Goal: Information Seeking & Learning: Check status

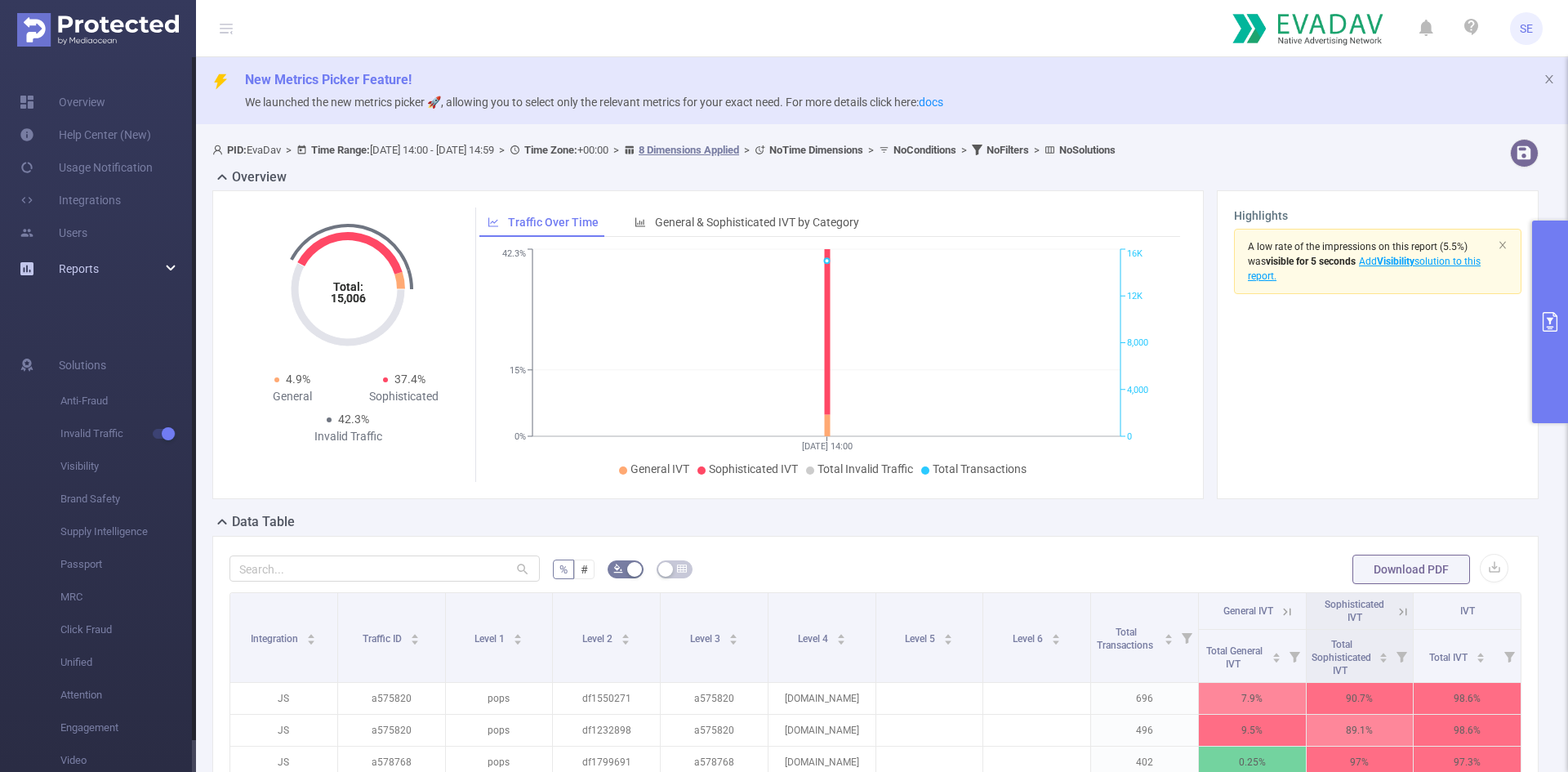
click at [110, 269] on div "Reports" at bounding box center [98, 269] width 196 height 32
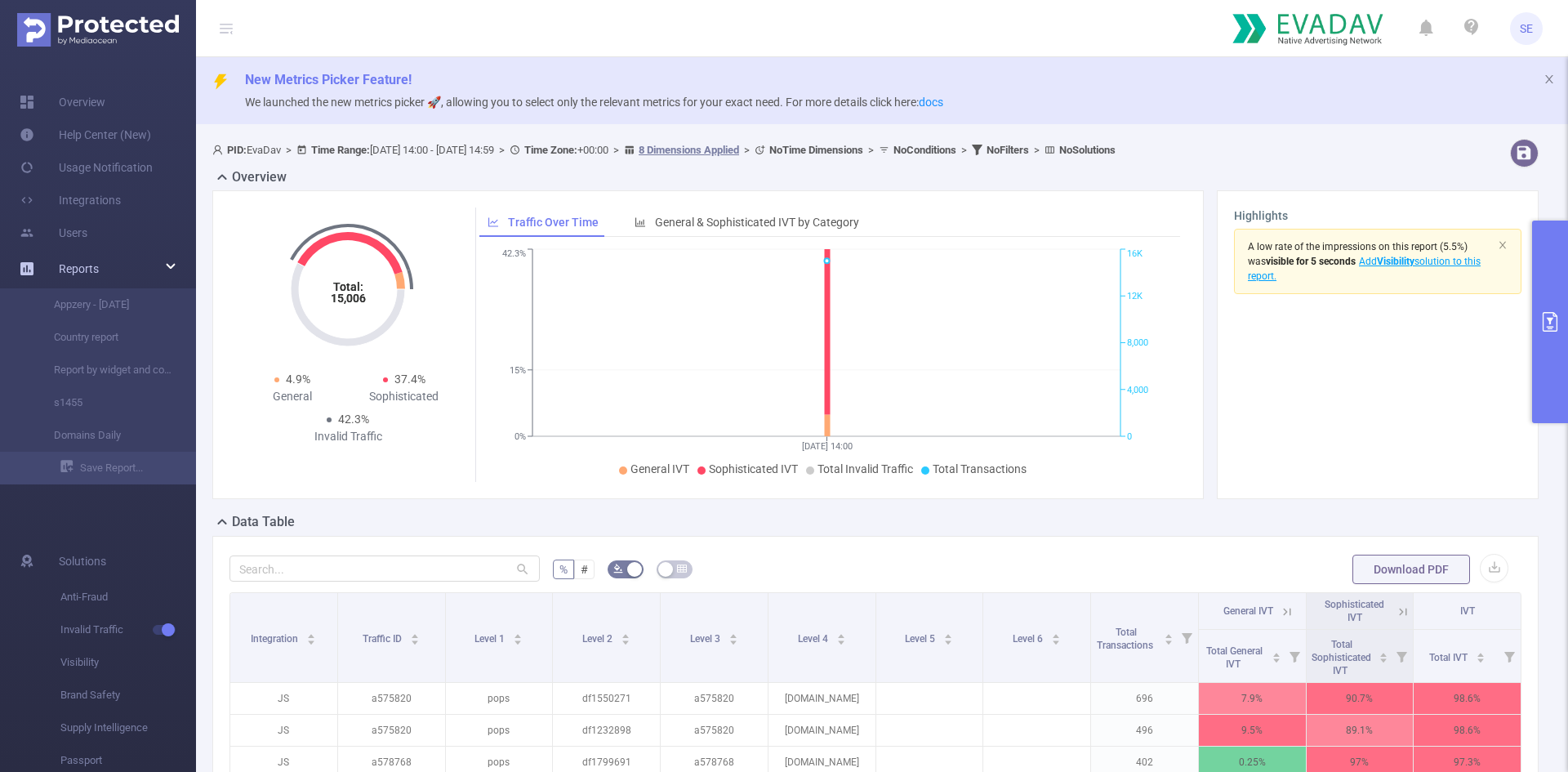
click at [110, 269] on div "Reports" at bounding box center [98, 269] width 196 height 32
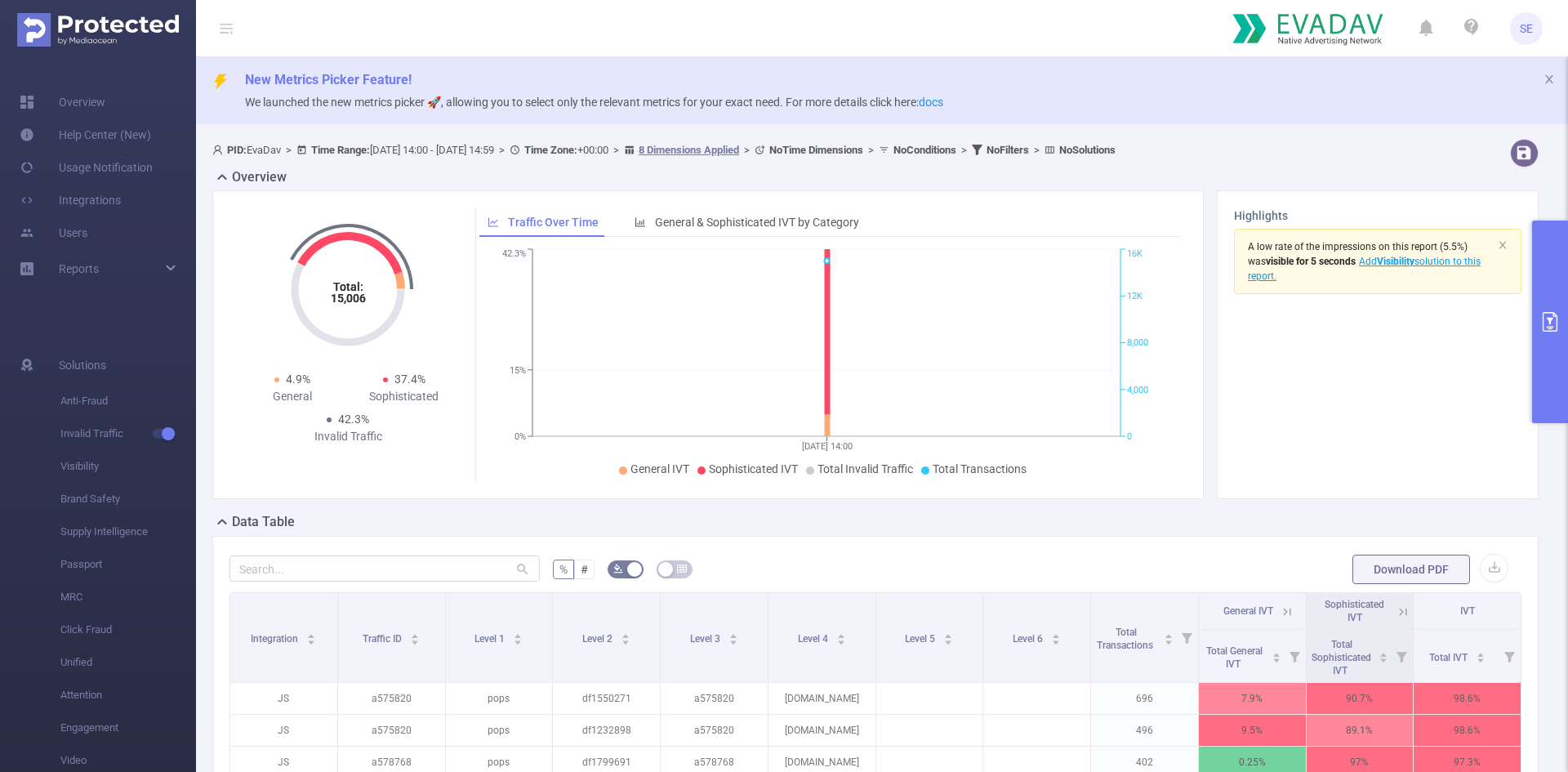
click at [1537, 42] on div "SE" at bounding box center [1527, 29] width 32 height 32
click at [1515, 31] on span "SE" at bounding box center [1527, 29] width 32 height 32
click at [1539, 29] on span "SE" at bounding box center [1527, 29] width 32 height 32
click at [1528, 18] on span "SE" at bounding box center [1527, 29] width 13 height 32
click at [575, 93] on p "We launched the new metrics picker 🚀, allowing you to select only the relevant …" at bounding box center [900, 102] width 1310 height 18
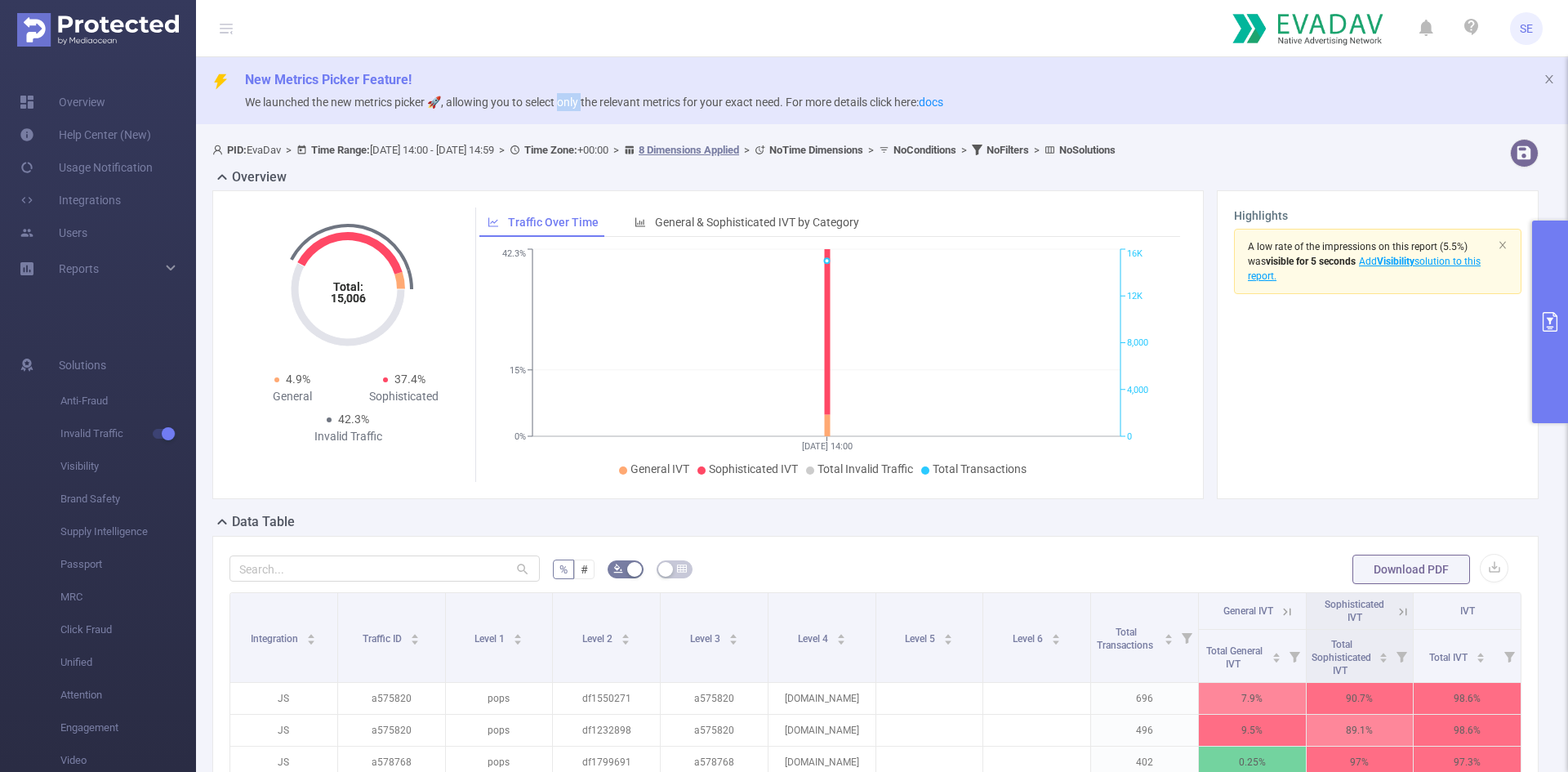
click at [575, 93] on p "We launched the new metrics picker 🚀, allowing you to select only the relevant …" at bounding box center [900, 102] width 1310 height 18
click at [577, 93] on p "We launched the new metrics picker 🚀, allowing you to select only the relevant …" at bounding box center [900, 102] width 1310 height 18
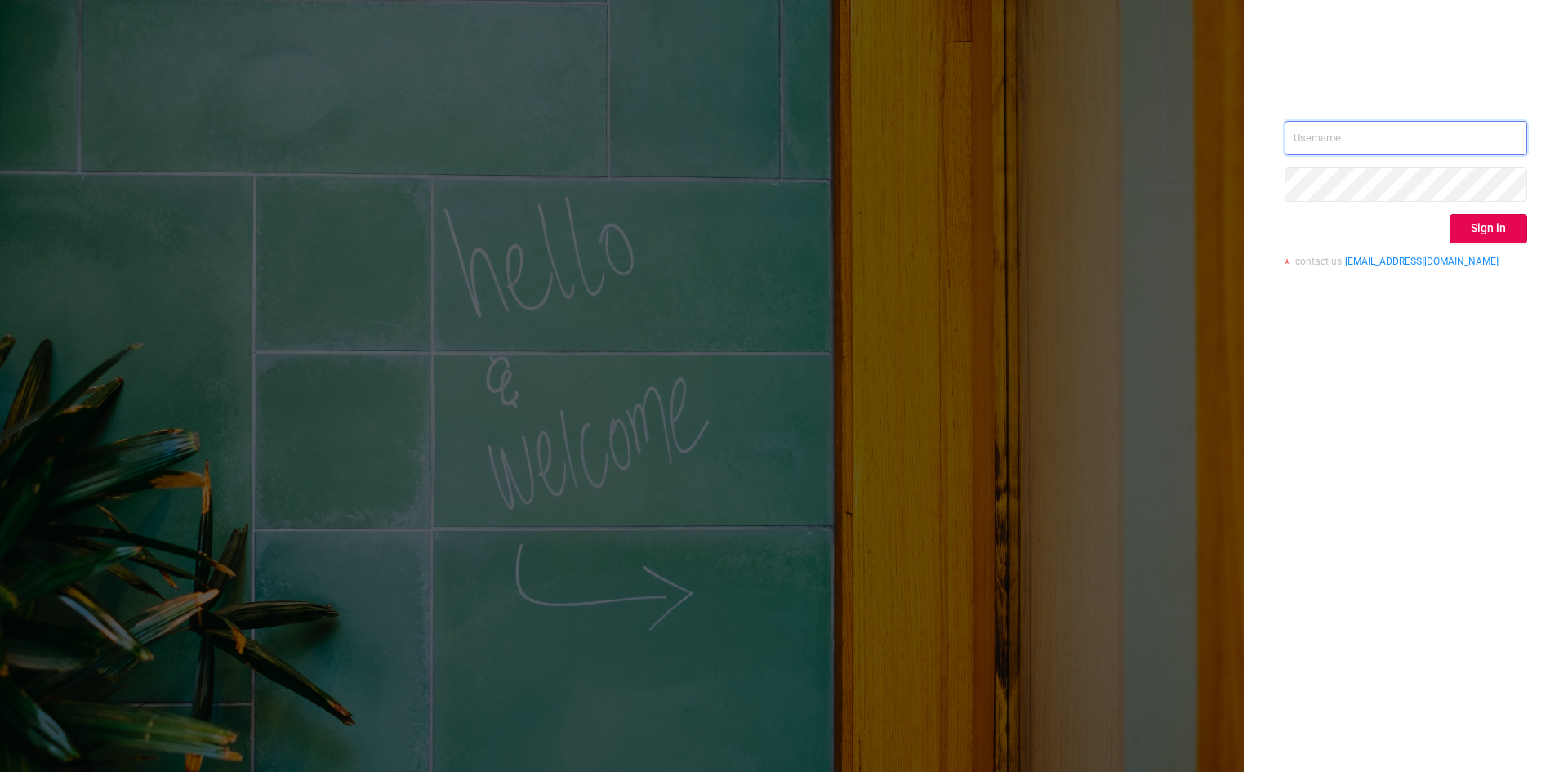
type input "[PERSON_NAME][EMAIL_ADDRESS][DOMAIN_NAME]"
click at [1390, 132] on input "sophia@evadav.com" at bounding box center [1406, 138] width 243 height 34
click at [1415, 436] on div "sophia@evadav.com Sign in contact us info@protected.media" at bounding box center [1406, 386] width 325 height 772
click at [1495, 239] on button "Sign in" at bounding box center [1489, 228] width 77 height 30
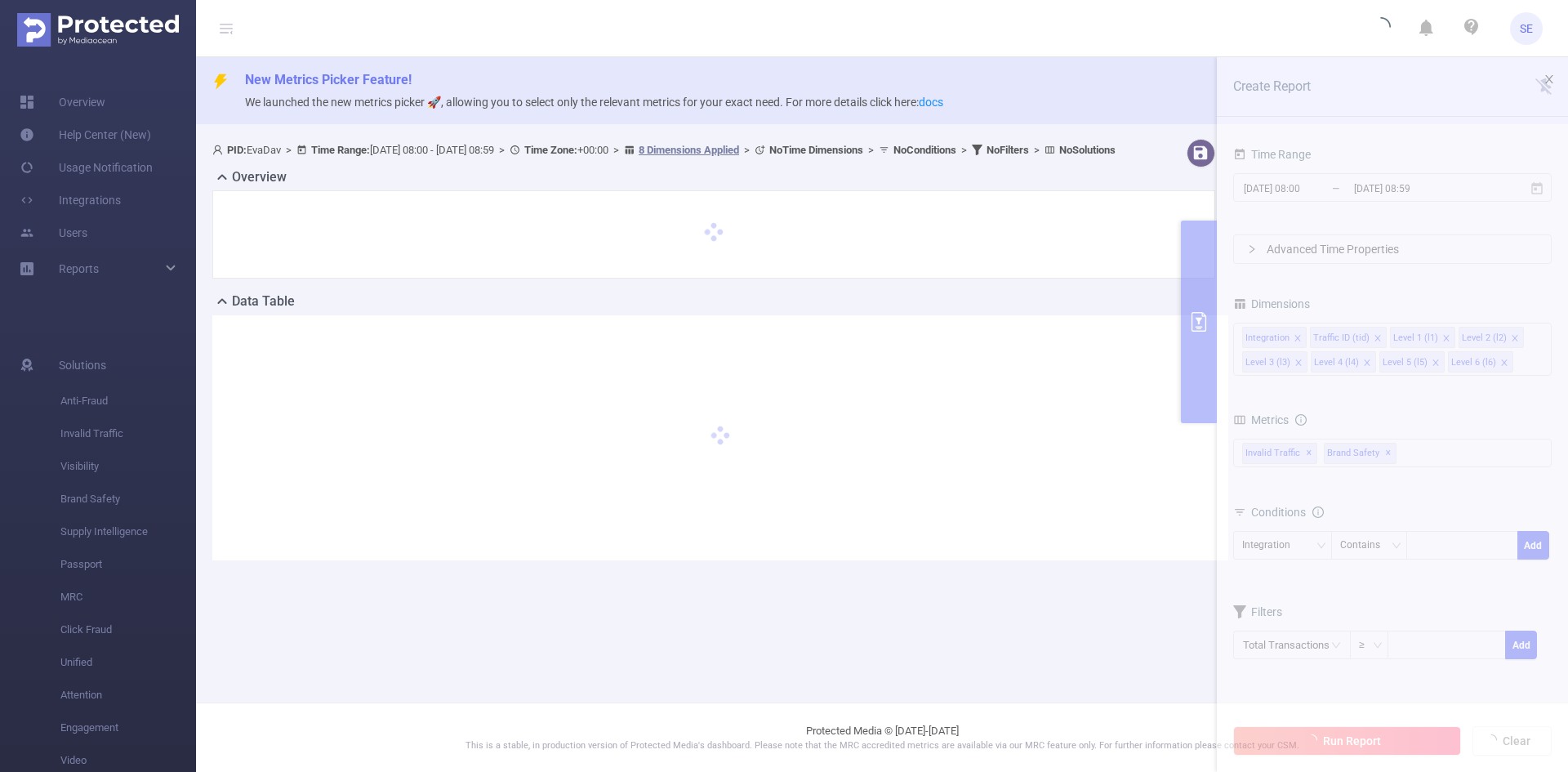
click at [1555, 79] on icon "icon: close" at bounding box center [1549, 79] width 12 height 12
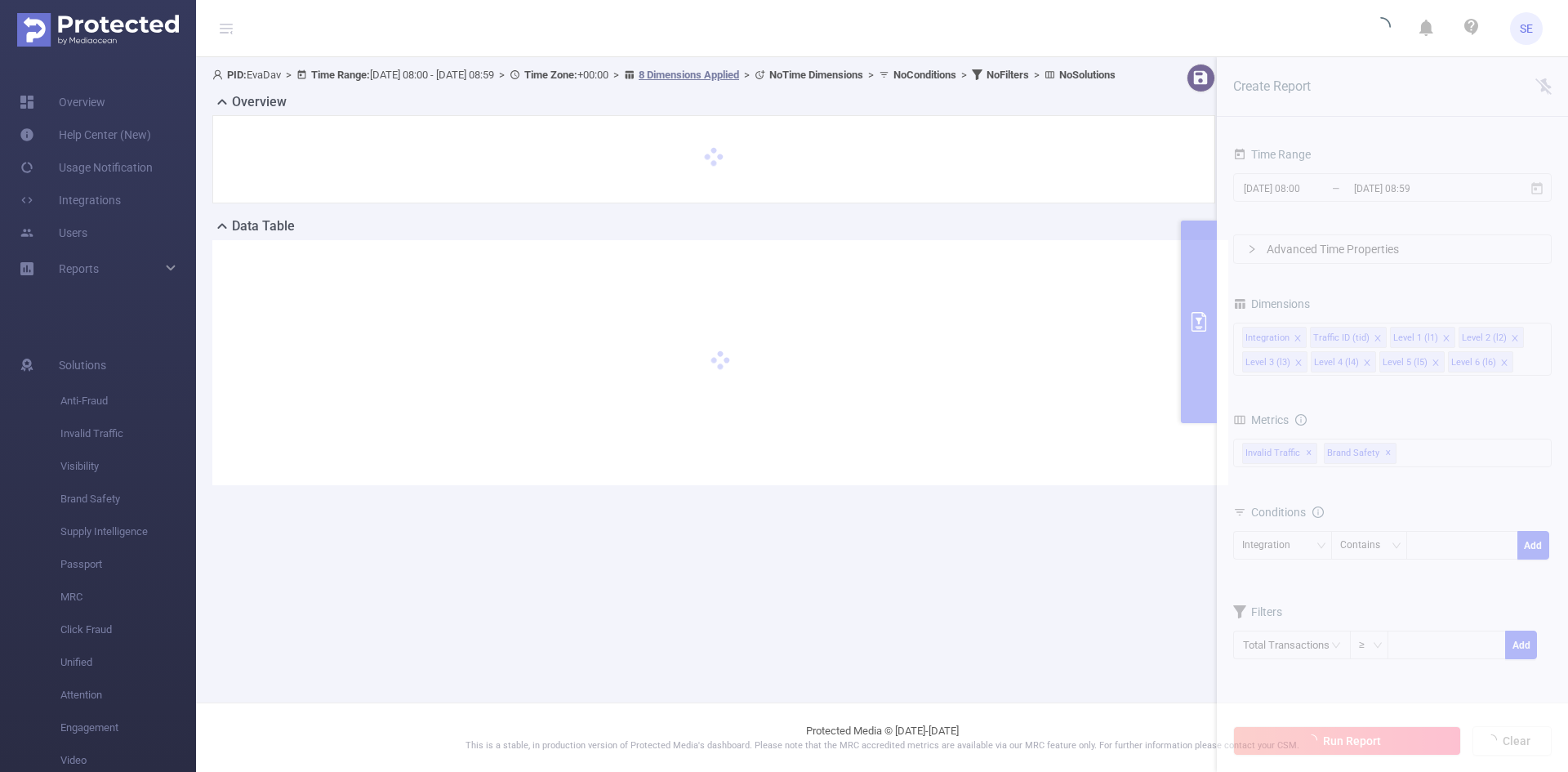
click at [1547, 81] on section "PID: EvaDav > Time Range: 2025-09-03 08:00 - 2025-09-03 08:59 > Time Zone: +00:…" at bounding box center [882, 288] width 1372 height 460
click at [102, 95] on link "Overview" at bounding box center [62, 102] width 85 height 32
click at [980, 239] on div "Data Table" at bounding box center [720, 227] width 1016 height 22
click at [1546, 84] on section "PID: EvaDav > Time Range: 2025-09-03 08:00 - 2025-09-03 08:59 > Time Zone: +00:…" at bounding box center [882, 288] width 1372 height 460
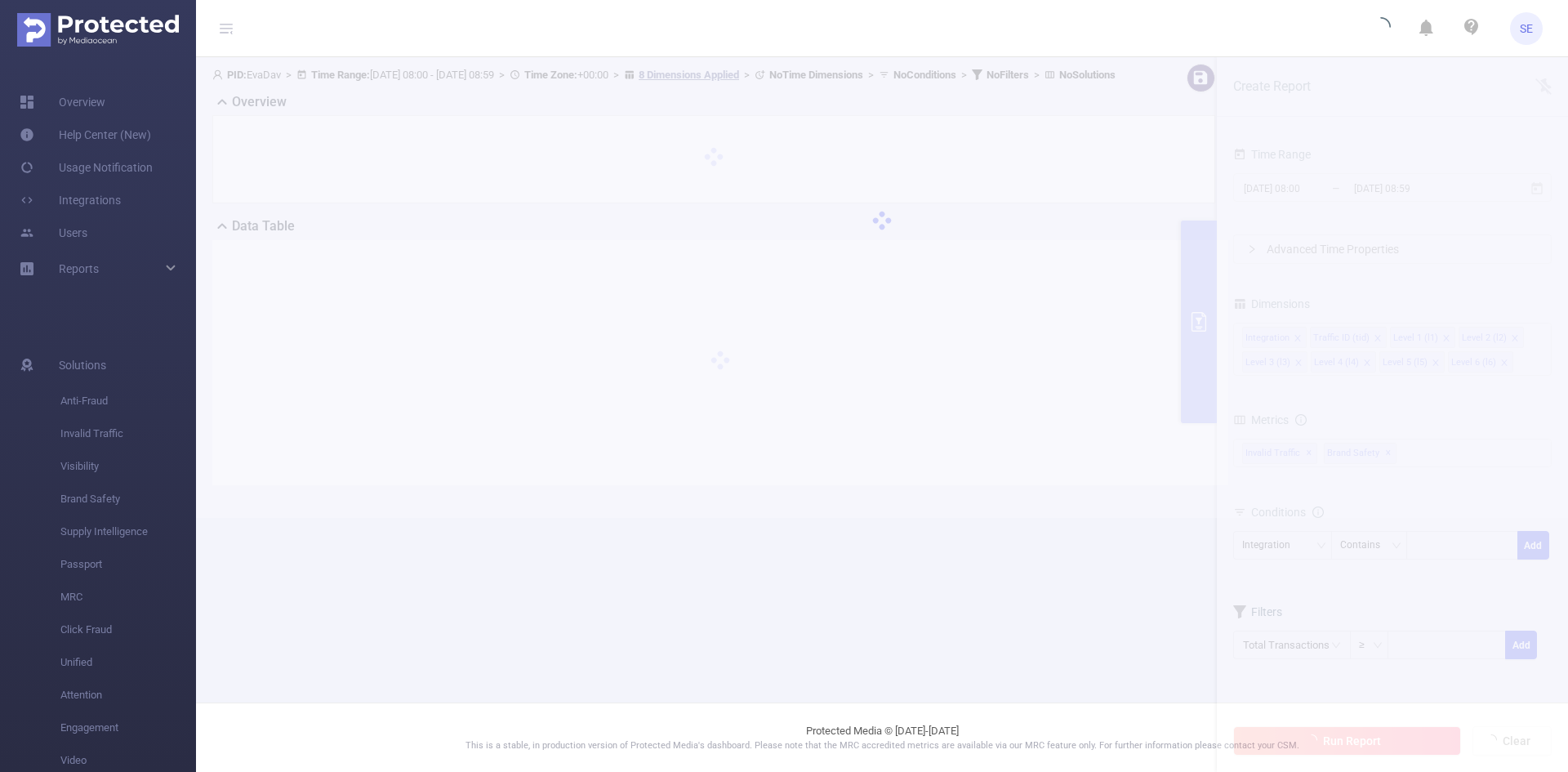
click at [979, 383] on div at bounding box center [882, 220] width 1372 height 326
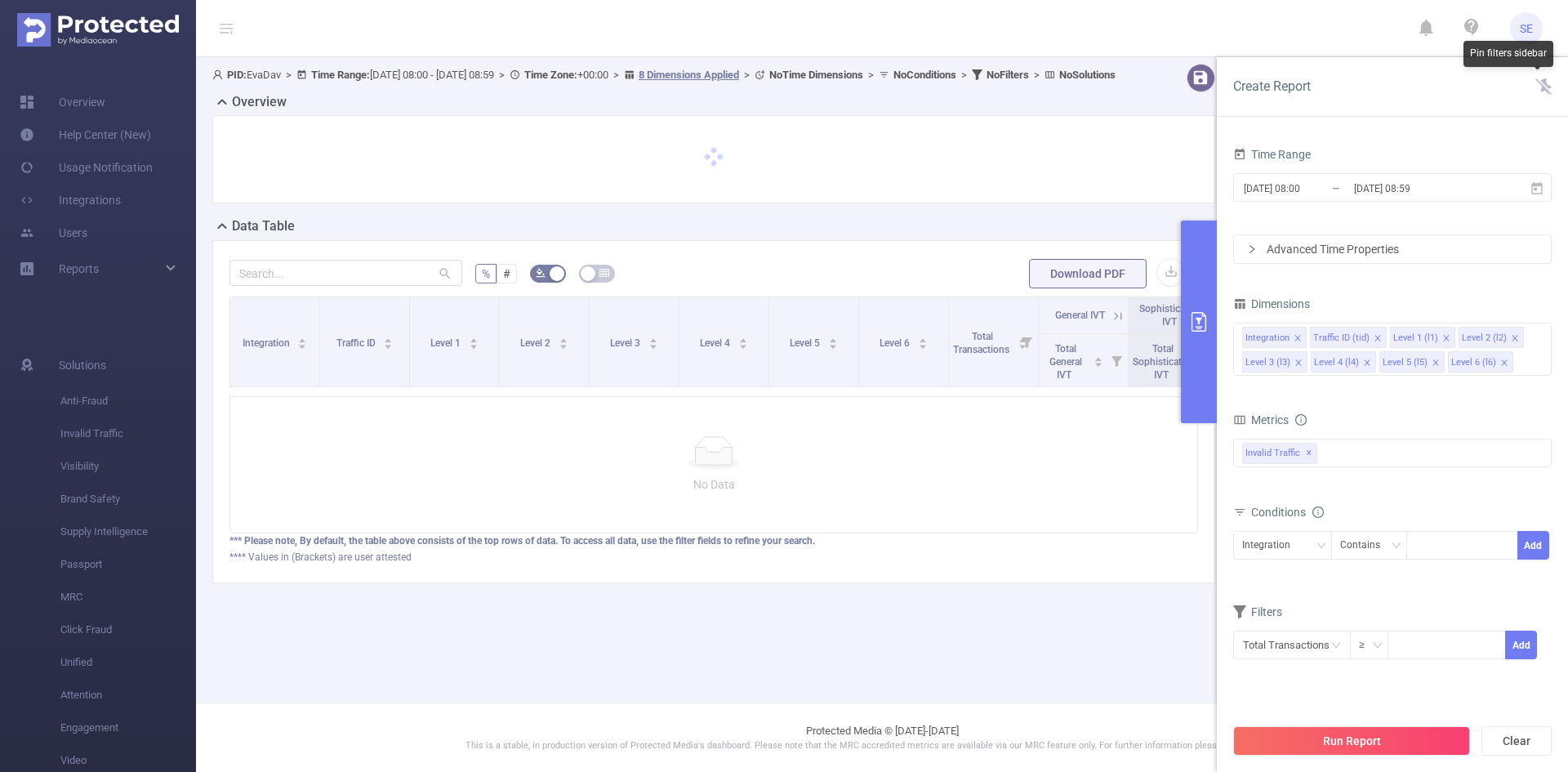
click at [1540, 77] on icon at bounding box center [1544, 85] width 16 height 18
click at [1535, 742] on button "Clear" at bounding box center [1517, 741] width 70 height 30
click at [92, 100] on link "Overview" at bounding box center [62, 102] width 85 height 32
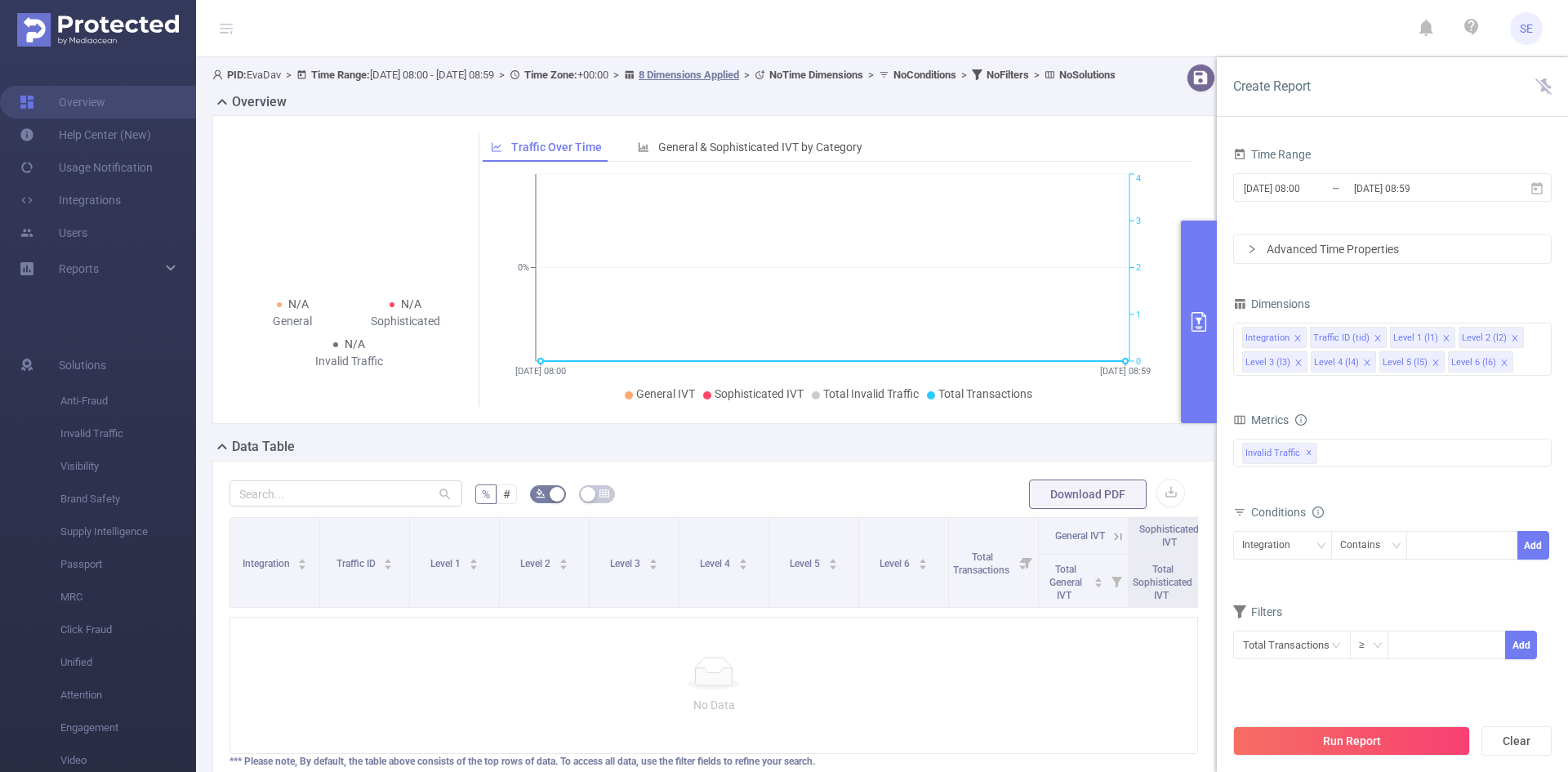
click at [302, 110] on div "Overview" at bounding box center [720, 103] width 1016 height 22
click at [224, 22] on icon at bounding box center [226, 29] width 13 height 13
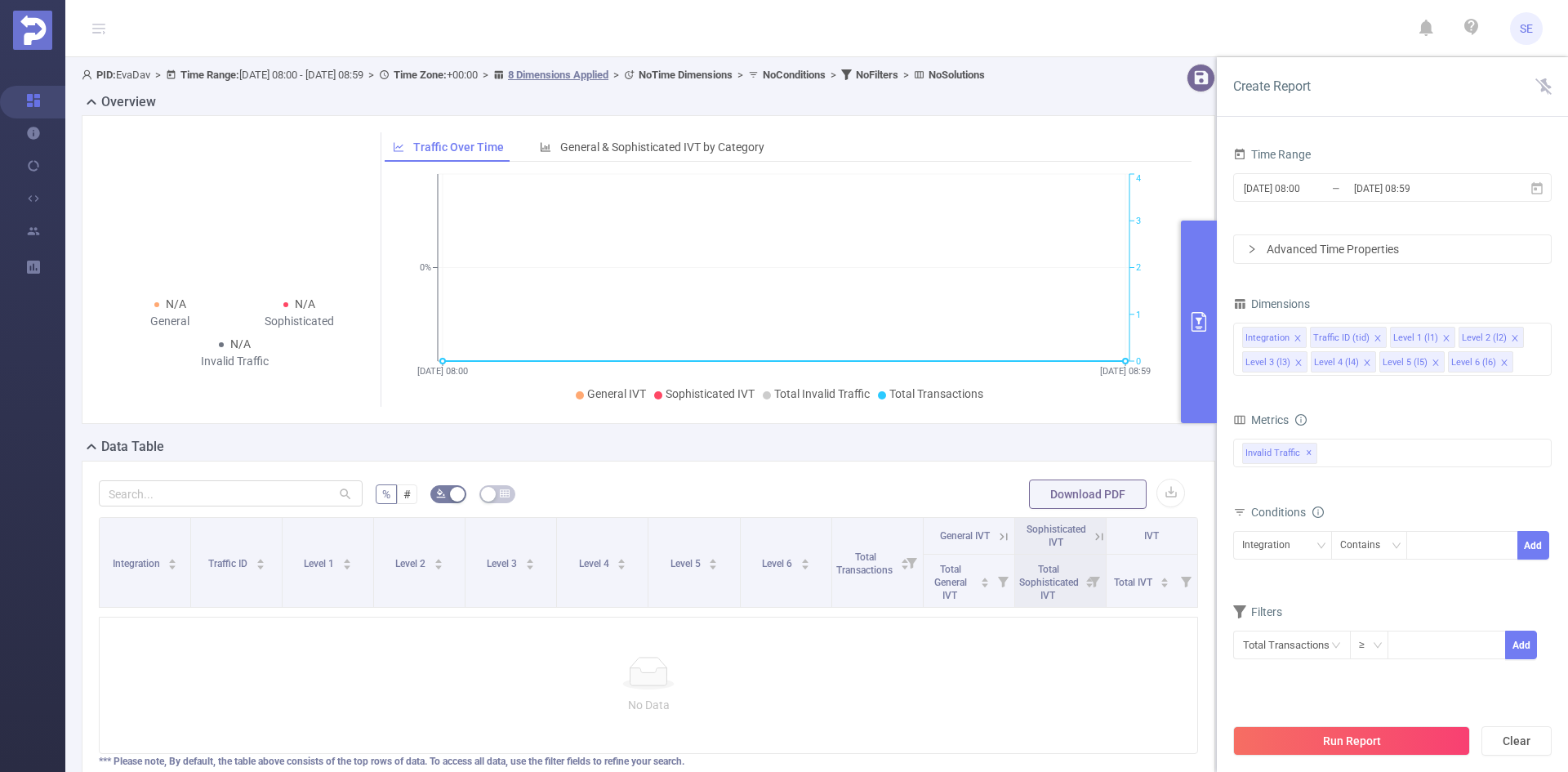
click at [94, 22] on icon at bounding box center [99, 29] width 13 height 13
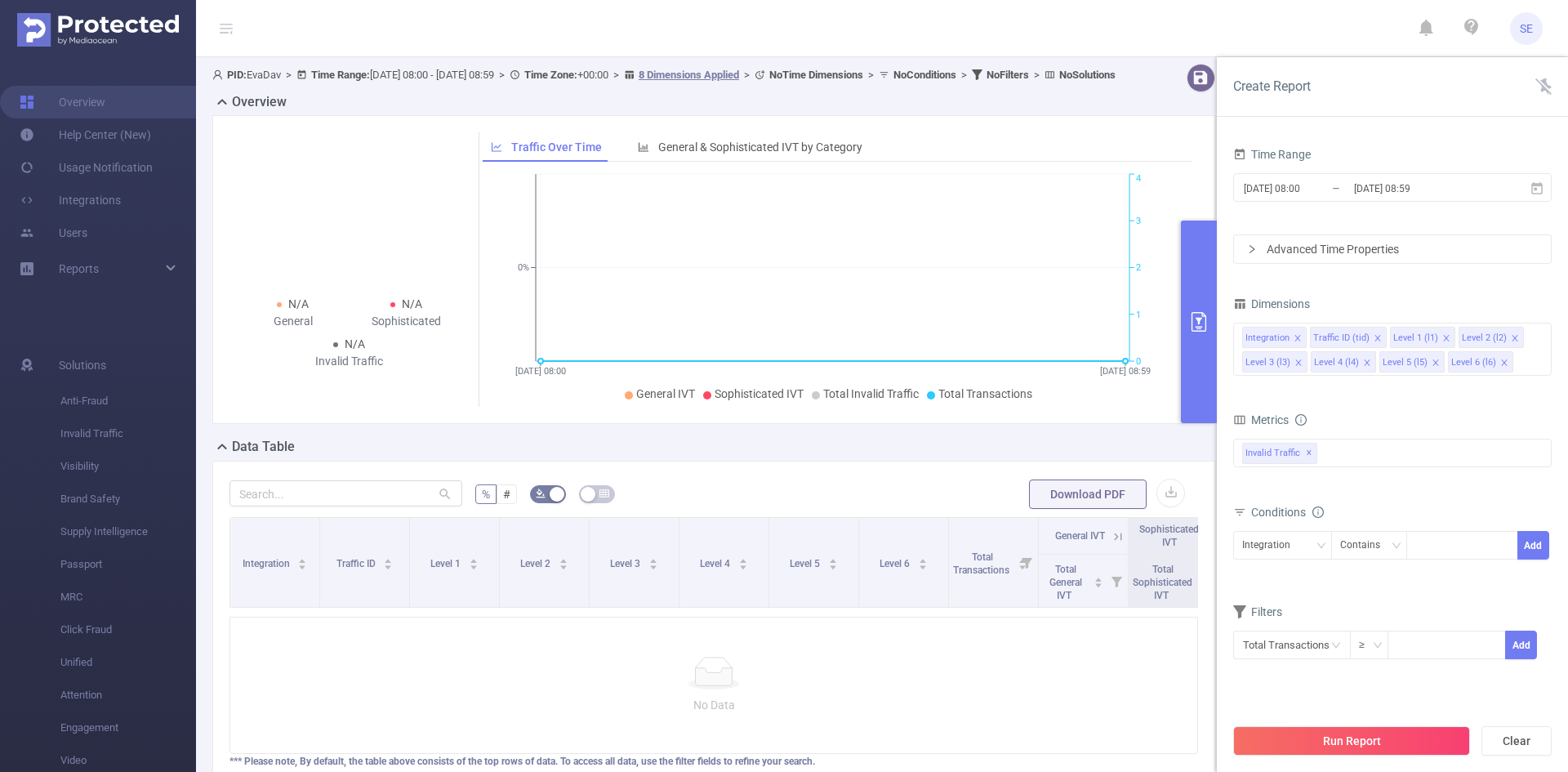
click at [1535, 78] on div "Create Report" at bounding box center [1393, 87] width 352 height 59
click at [1534, 78] on div "Create Report" at bounding box center [1393, 87] width 352 height 59
click at [788, 459] on div "Data Table" at bounding box center [720, 448] width 1016 height 22
click at [290, 497] on input "text" at bounding box center [345, 492] width 233 height 26
click at [709, 154] on span "General & Sophisticated IVT by Category" at bounding box center [760, 146] width 204 height 13
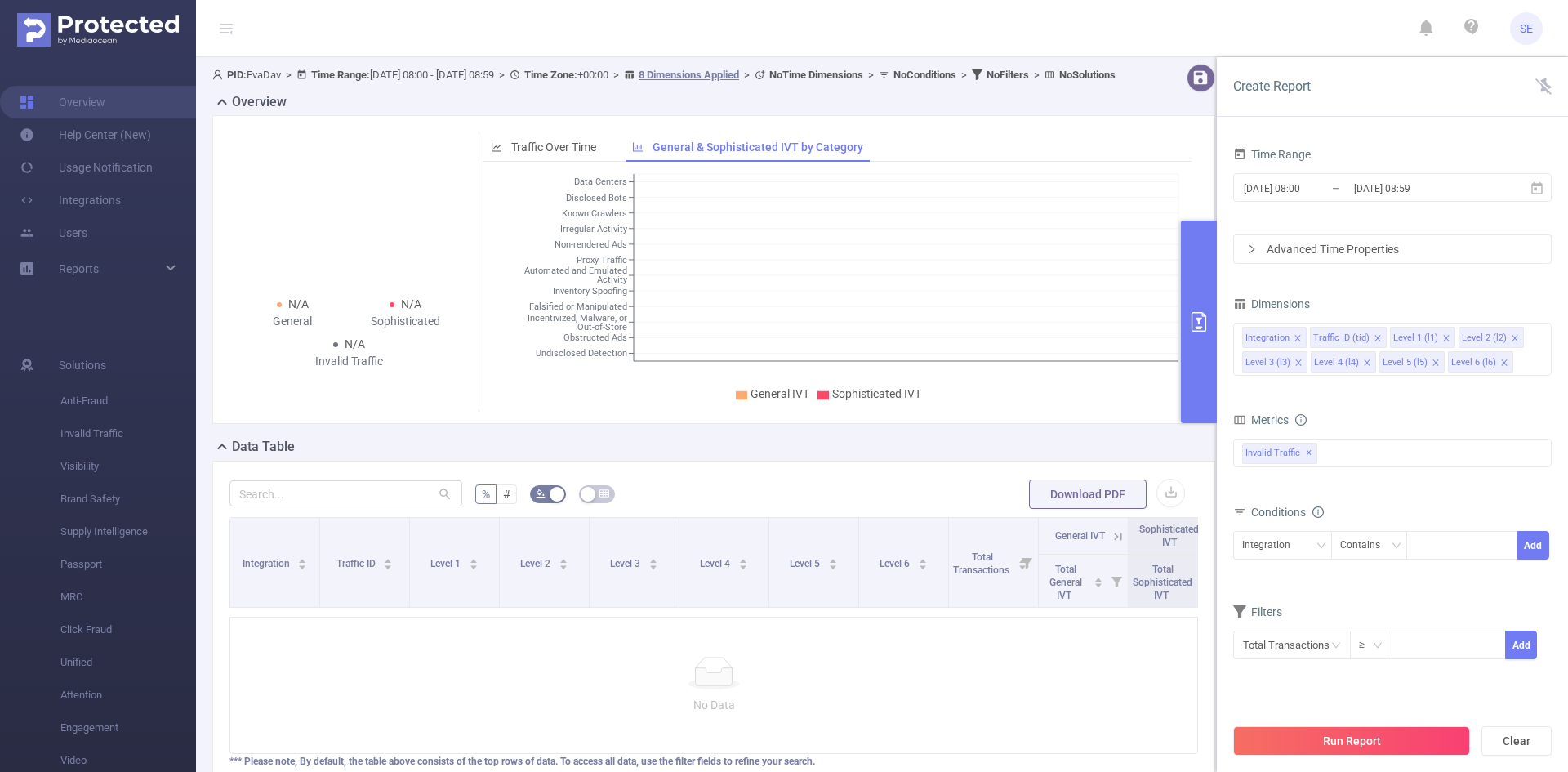
click at [774, 400] on span "General IVT" at bounding box center [780, 394] width 58 height 13
click at [815, 424] on div "N/A General N/A Sophisticated N/A Invalid Traffic Traffic Over Time General & S…" at bounding box center [714, 269] width 1003 height 308
click at [704, 352] on icon "Data Centers Disclosed Bots Known Crawlers Irregular Activity Non-rendered Ads …" at bounding box center [833, 288] width 700 height 236
drag, startPoint x: 704, startPoint y: 352, endPoint x: 649, endPoint y: 288, distance: 84.4
click at [649, 289] on icon "Data Centers Disclosed Bots Known Crawlers Irregular Activity Non-rendered Ads …" at bounding box center [833, 288] width 700 height 236
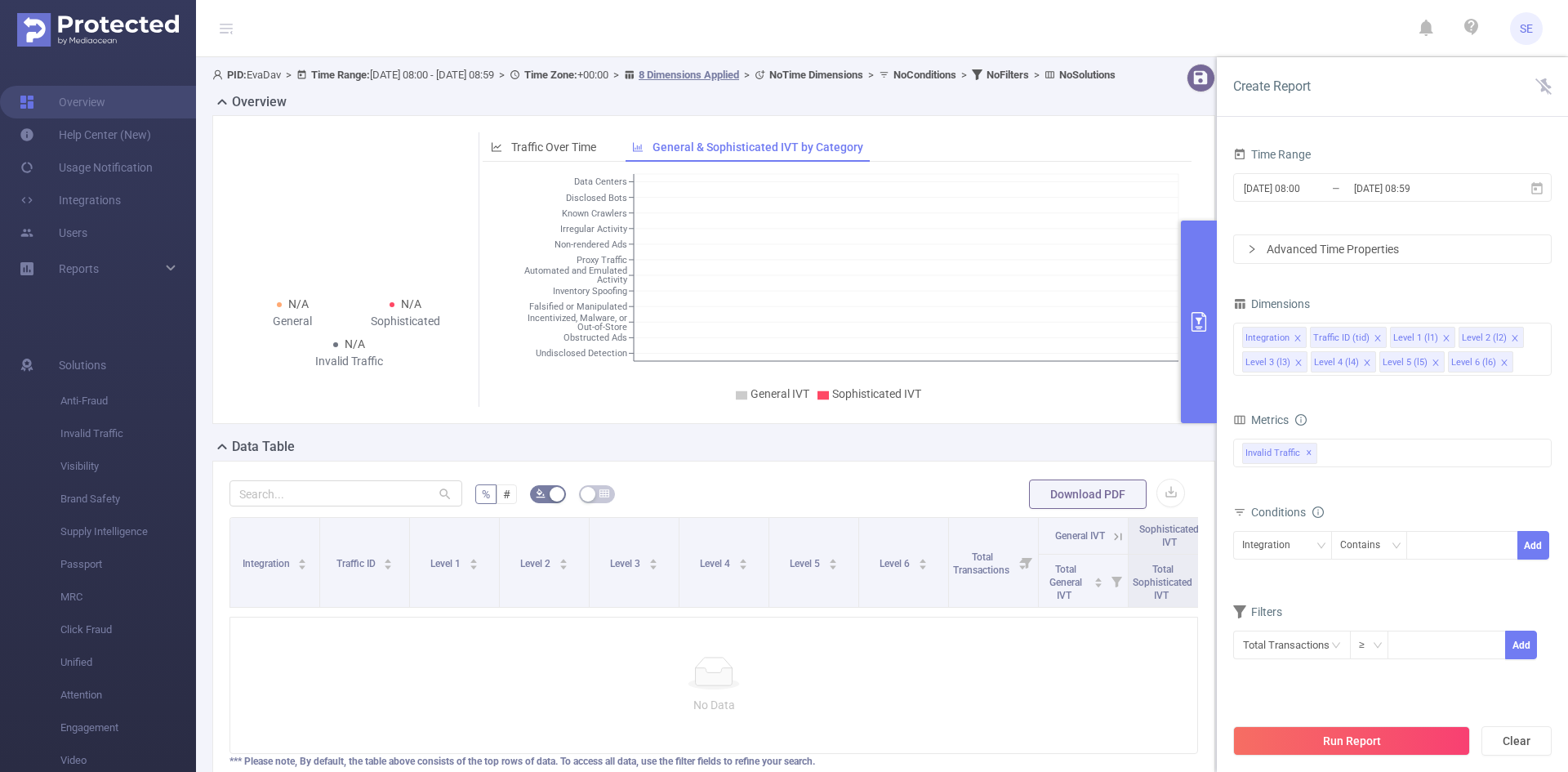
click at [1059, 81] on b "No Solutions" at bounding box center [1087, 75] width 57 height 13
click at [986, 81] on b "No Filters" at bounding box center [1007, 75] width 42 height 13
click at [739, 75] on u "8 Dimensions Applied" at bounding box center [689, 75] width 101 height 13
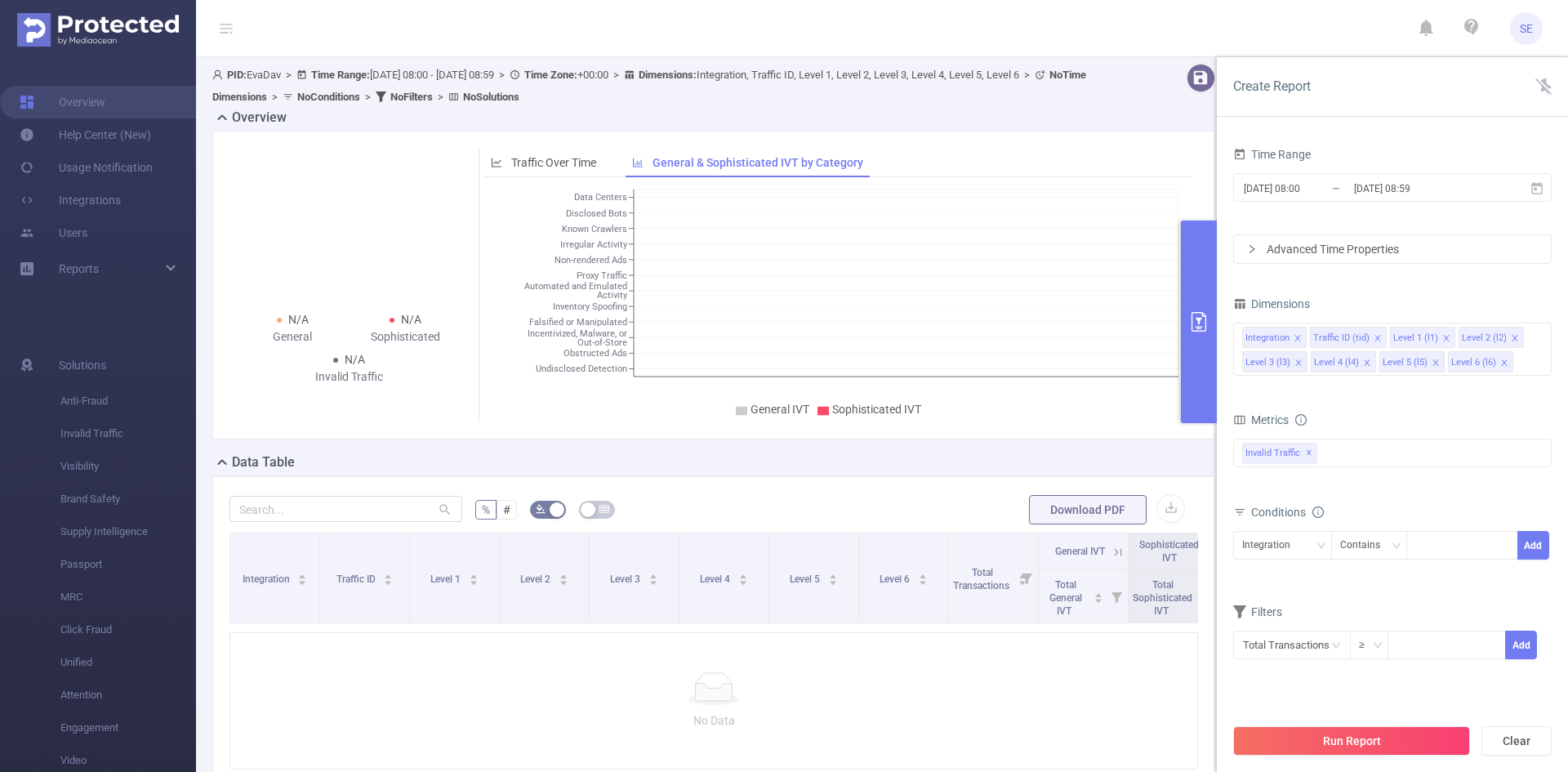
click at [624, 78] on span ">" at bounding box center [616, 75] width 15 height 13
click at [697, 72] on b "Dimensions :" at bounding box center [667, 75] width 58 height 13
click at [689, 117] on div "Overview" at bounding box center [720, 119] width 1016 height 22
click at [247, 88] on div "PID: EvaDav > Time Range: 2025-09-03 08:00 - 2025-09-03 08:59 > Time Zone: +00:…" at bounding box center [671, 85] width 918 height 44
click at [263, 77] on span "PID: EvaDav > Time Range: 2025-09-03 08:00 - 2025-09-03 08:59 > Time Zone: +00:…" at bounding box center [649, 85] width 874 height 34
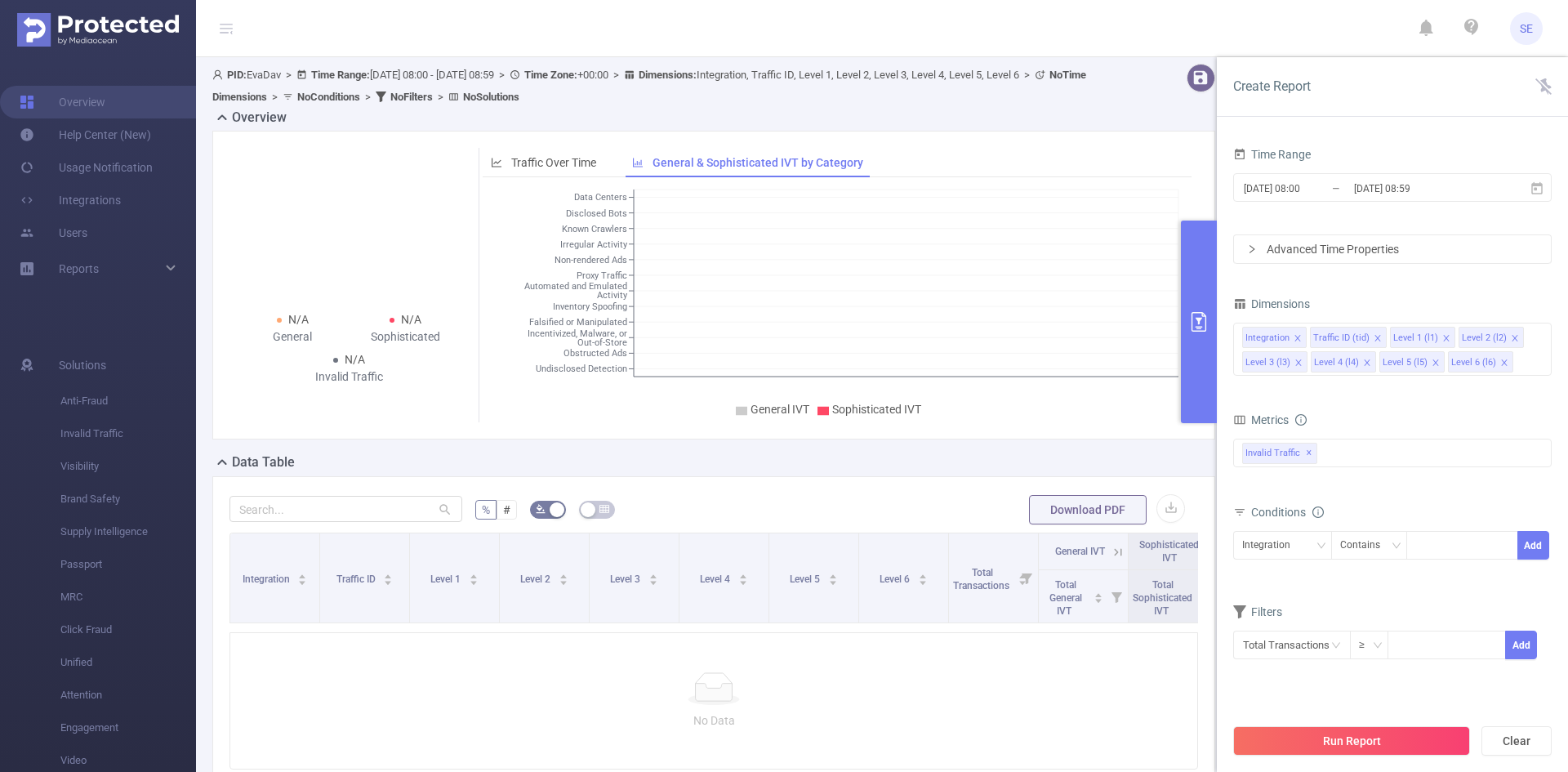
click at [234, 19] on icon at bounding box center [227, 28] width 20 height 57
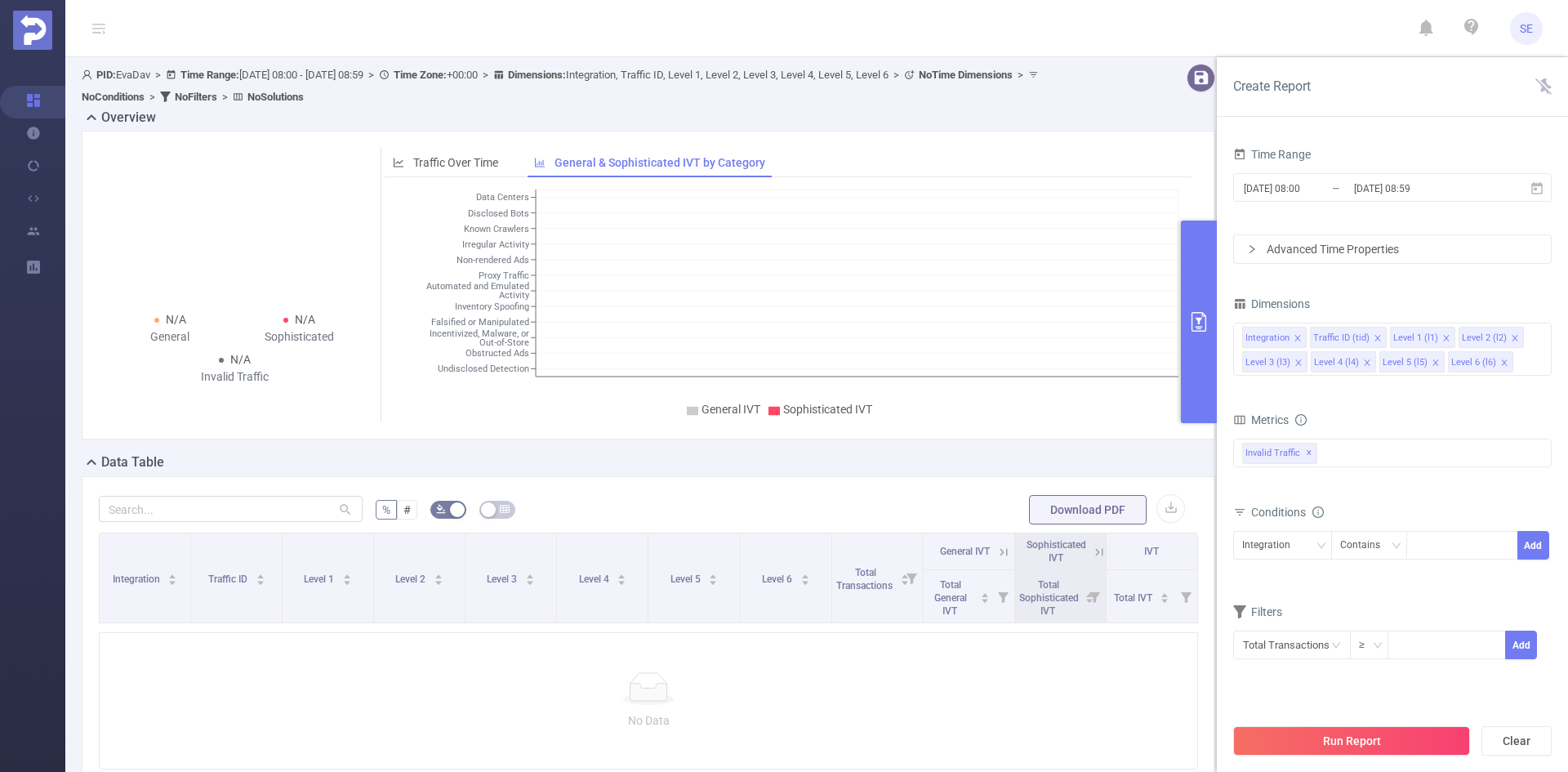
click at [102, 22] on icon at bounding box center [99, 29] width 13 height 13
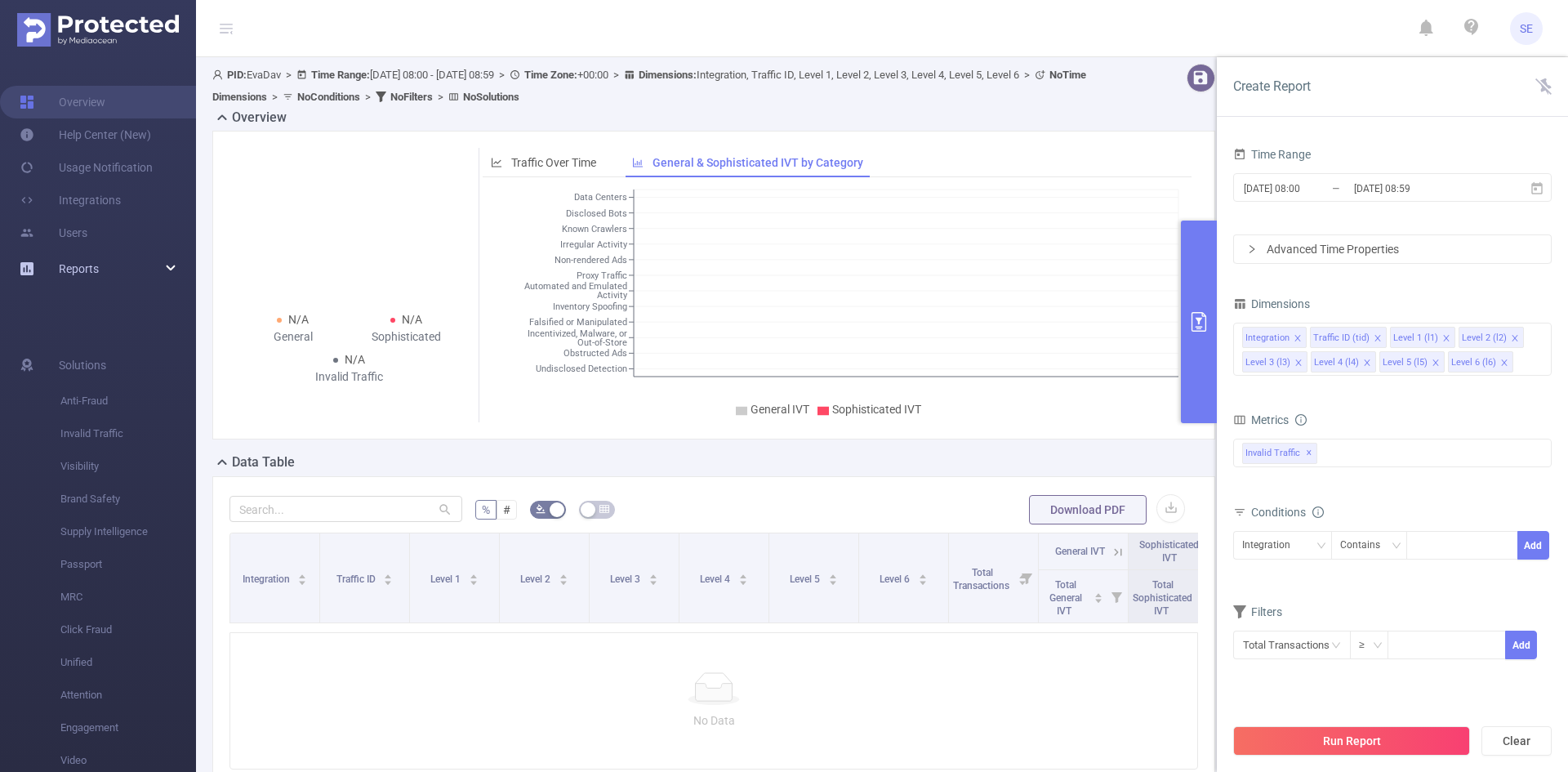
click at [76, 262] on span "Reports" at bounding box center [78, 269] width 40 height 13
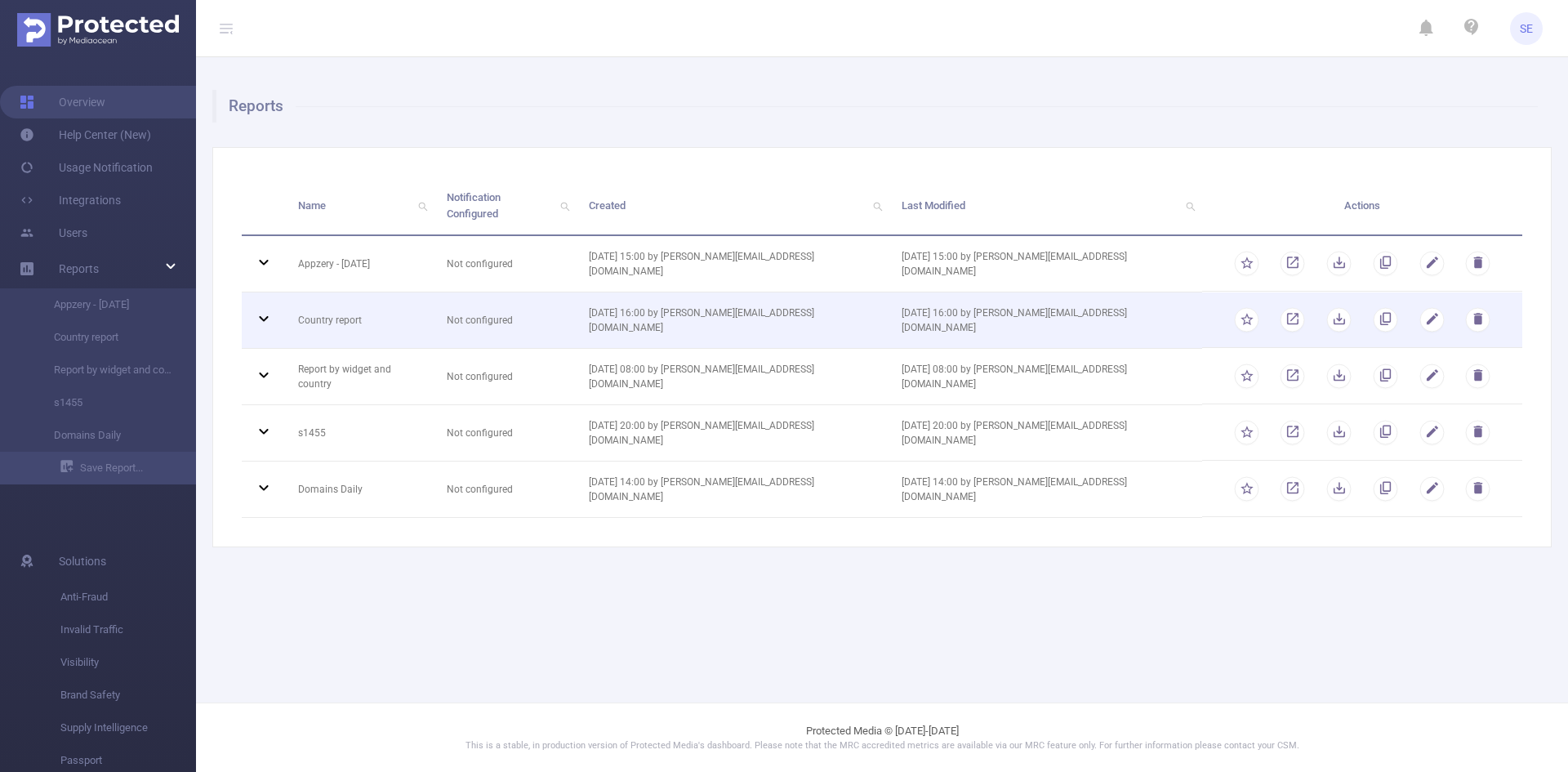
click at [258, 310] on icon at bounding box center [264, 318] width 20 height 20
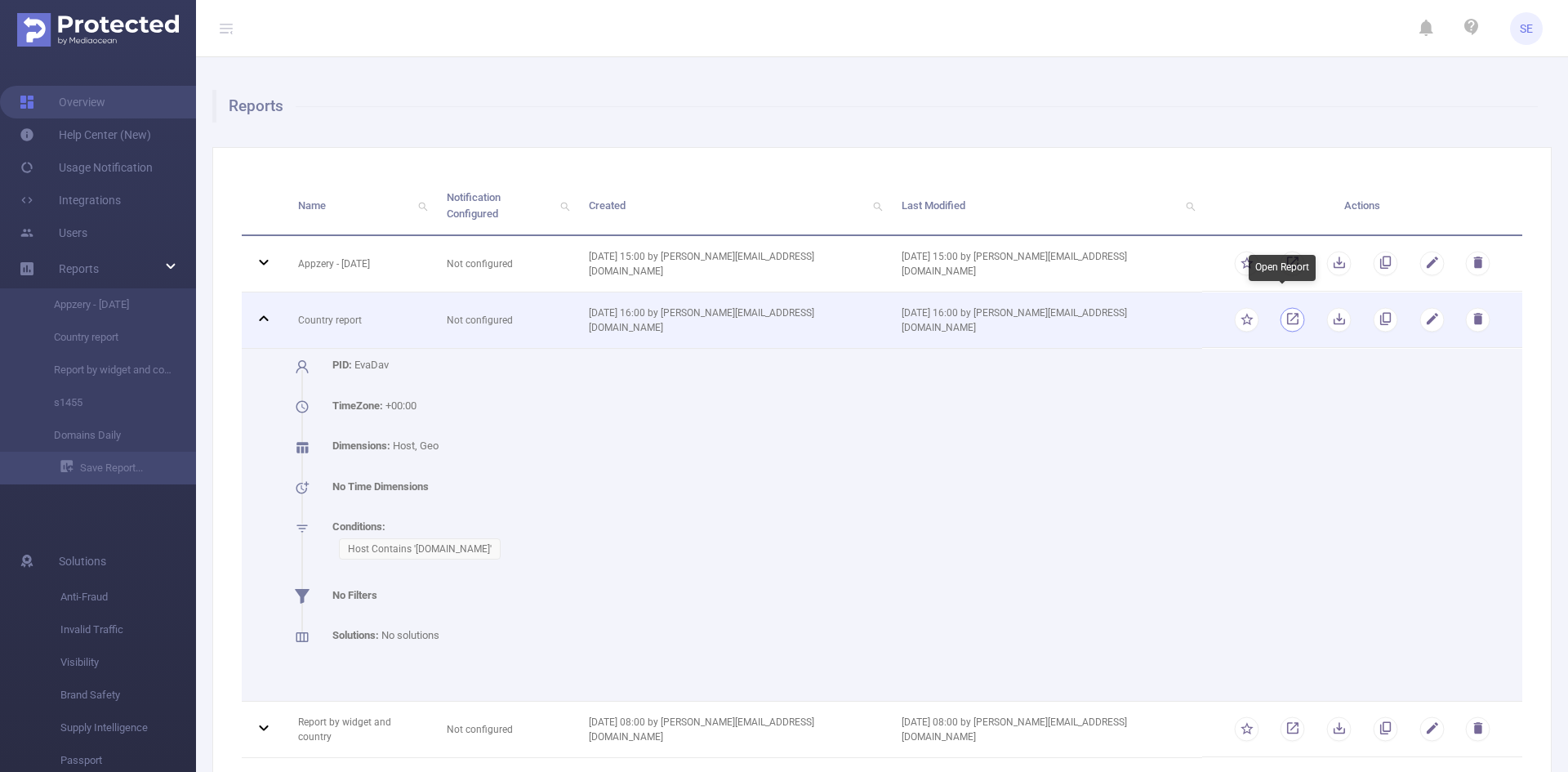
click at [1286, 317] on link "button" at bounding box center [1293, 323] width 15 height 12
